Goal: Task Accomplishment & Management: Complete application form

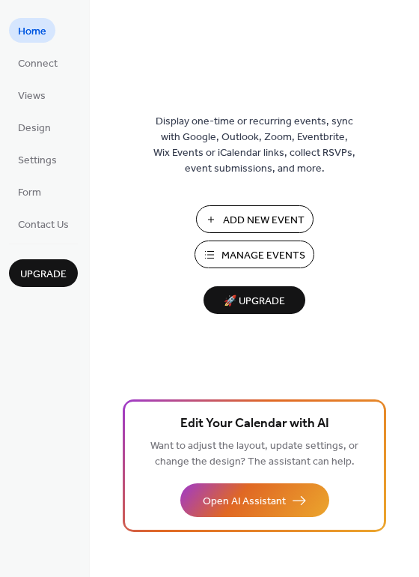
click at [247, 220] on span "Add New Event" at bounding box center [264, 221] width 82 height 16
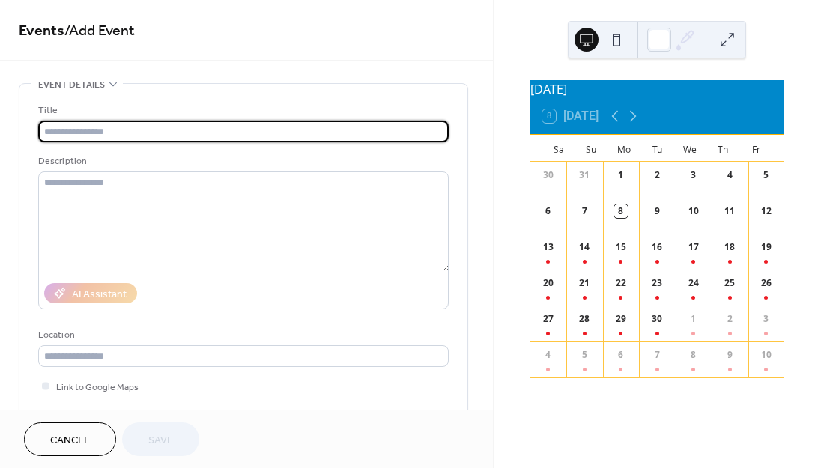
click at [149, 136] on input "text" at bounding box center [243, 132] width 410 height 22
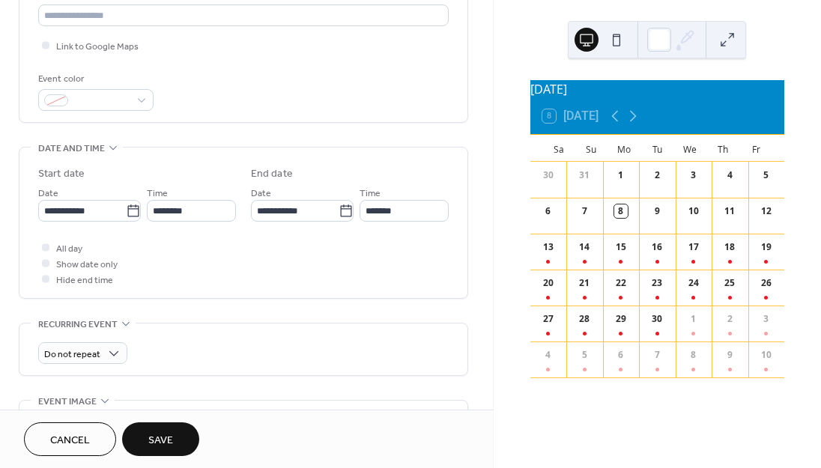
scroll to position [333, 0]
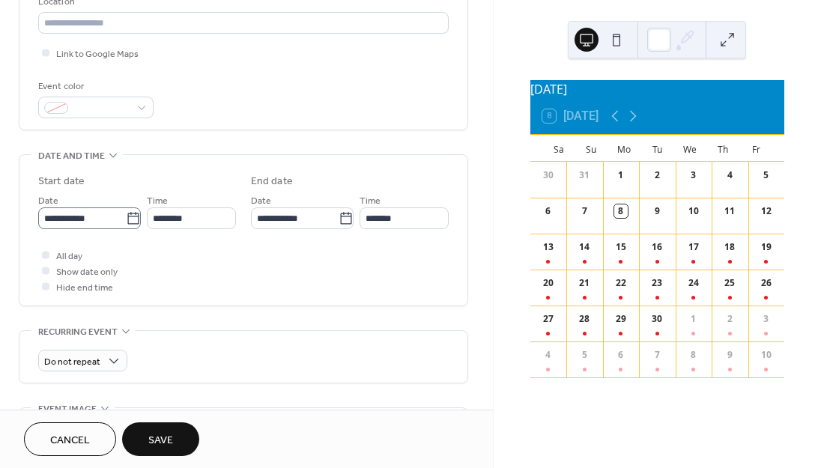
type input "*"
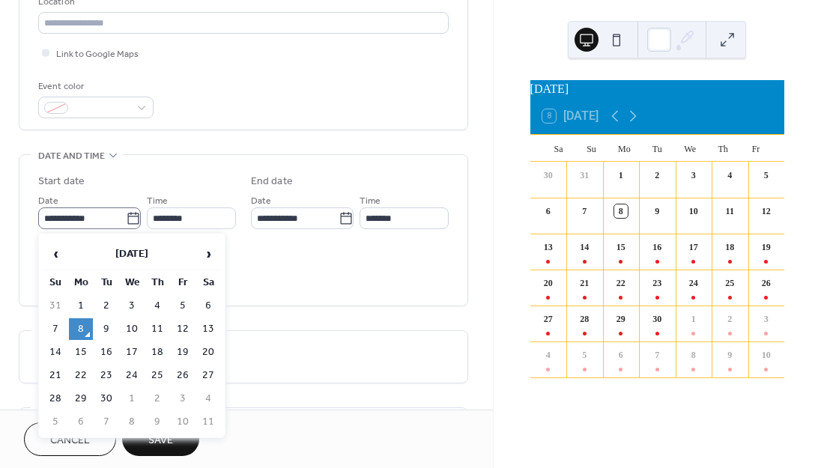
click at [130, 221] on icon at bounding box center [133, 218] width 15 height 15
click at [126, 221] on input "**********" at bounding box center [82, 218] width 88 height 22
click at [209, 253] on span "›" at bounding box center [208, 254] width 22 height 30
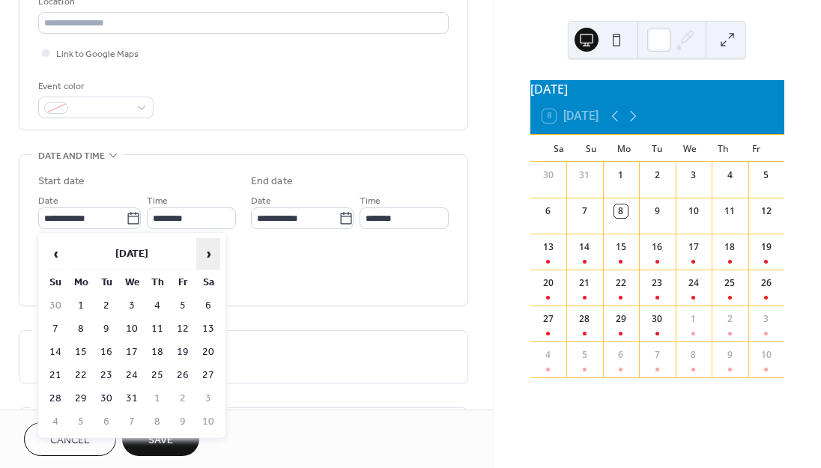
click at [209, 253] on span "›" at bounding box center [208, 254] width 22 height 30
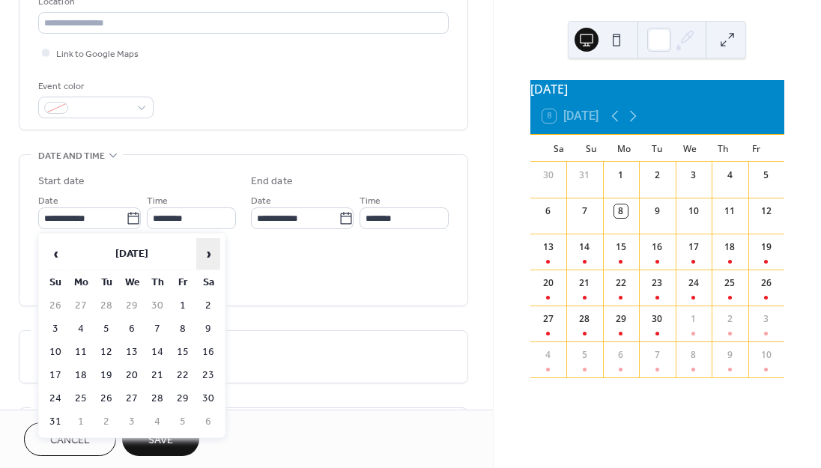
click at [209, 253] on span "›" at bounding box center [208, 254] width 22 height 30
click at [208, 377] on td "27" at bounding box center [208, 376] width 24 height 22
type input "**********"
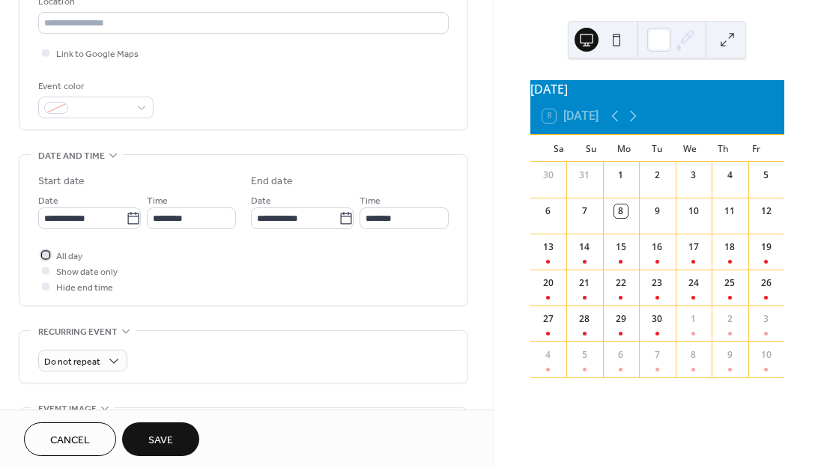
click at [49, 255] on div at bounding box center [45, 254] width 15 height 15
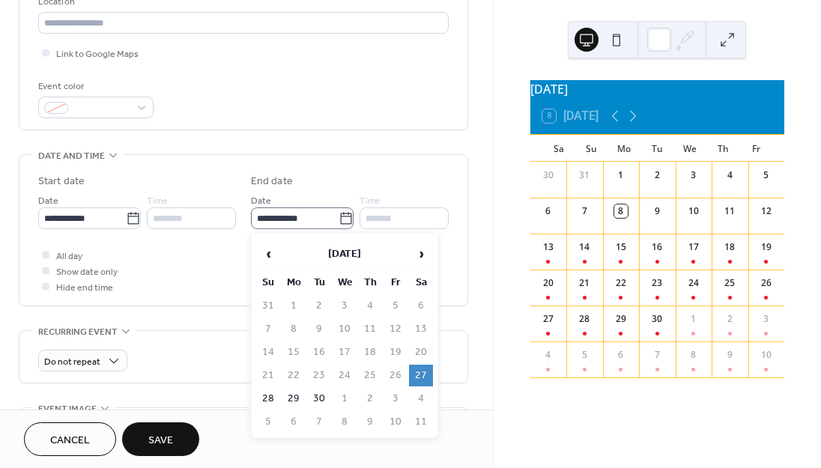
click at [341, 222] on icon at bounding box center [345, 218] width 11 height 12
click at [338, 222] on input "**********" at bounding box center [295, 218] width 88 height 22
click at [398, 395] on td "3" at bounding box center [395, 399] width 24 height 22
type input "**********"
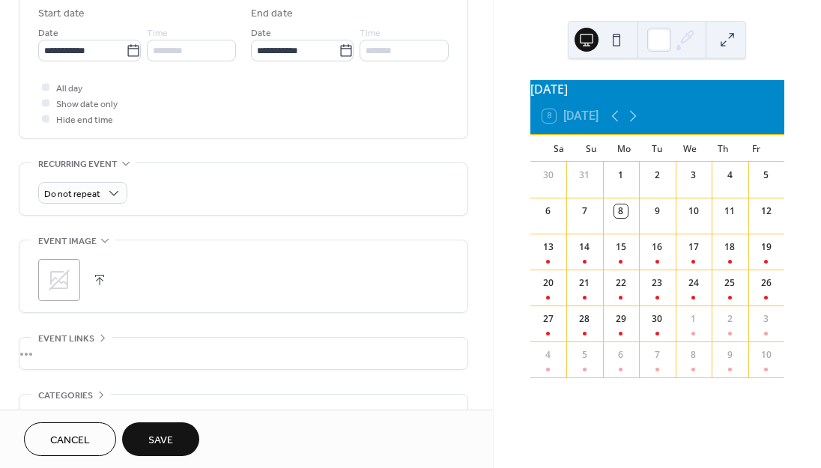
scroll to position [511, 0]
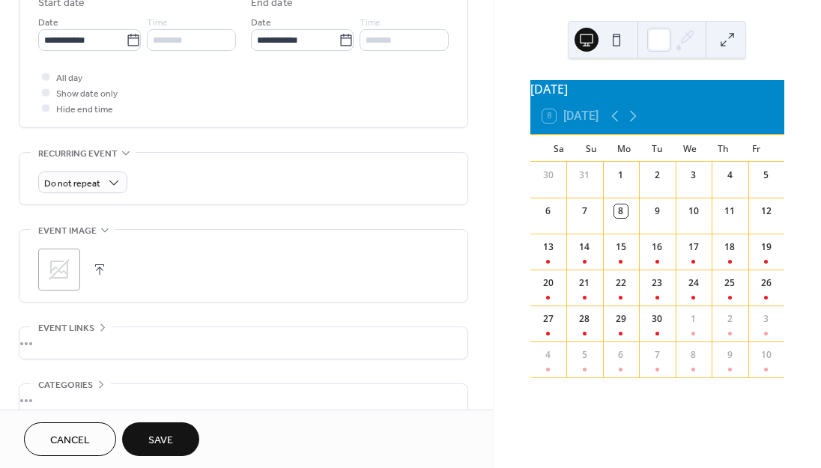
click at [146, 439] on button "Save" at bounding box center [160, 439] width 77 height 34
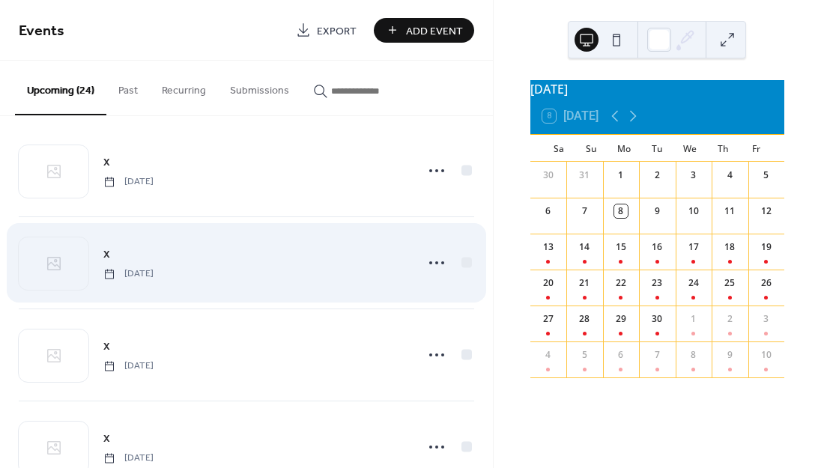
scroll to position [10, 0]
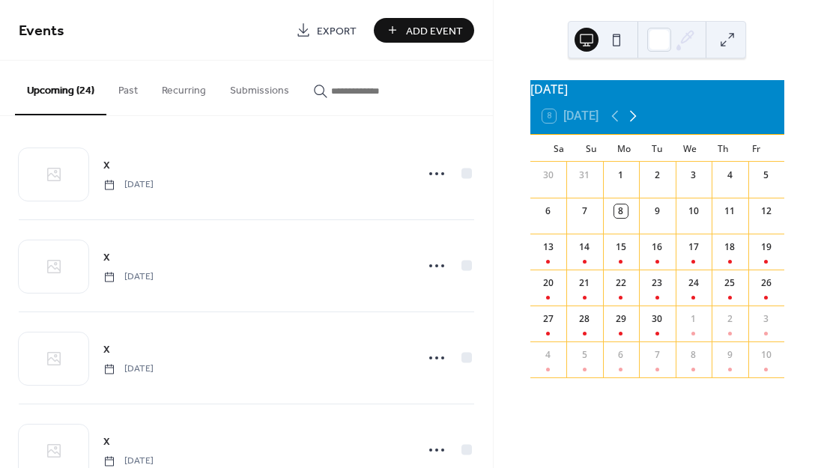
click at [634, 124] on icon at bounding box center [633, 116] width 18 height 18
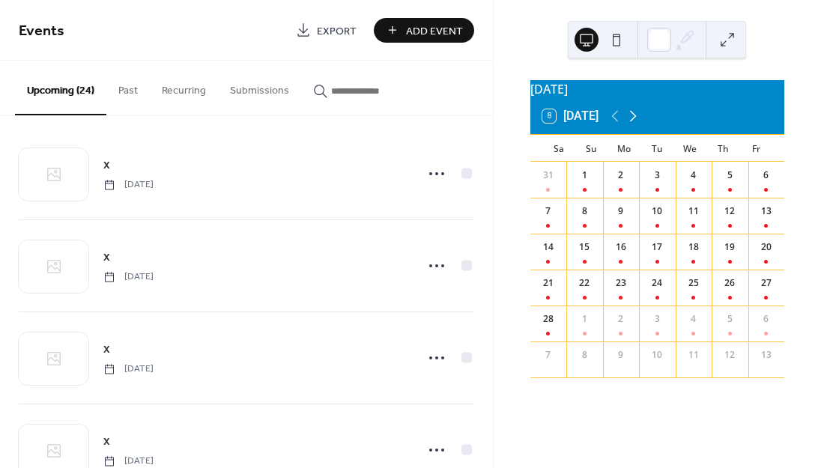
click at [634, 124] on icon at bounding box center [633, 116] width 18 height 18
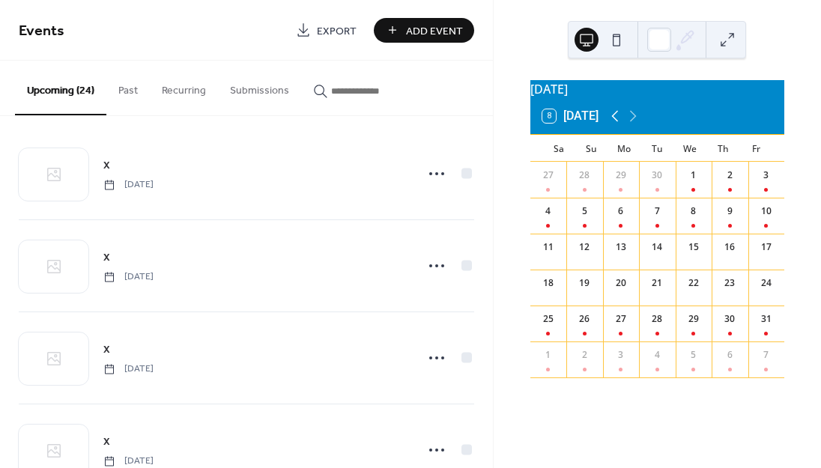
click at [617, 125] on icon at bounding box center [615, 116] width 18 height 18
click at [634, 124] on icon at bounding box center [633, 116] width 18 height 18
